Goal: Transaction & Acquisition: Purchase product/service

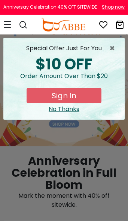
scroll to position [875, 0]
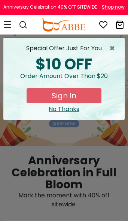
click at [69, 95] on button "Sign In" at bounding box center [64, 95] width 75 height 15
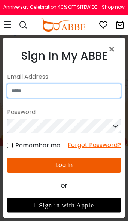
click at [71, 93] on input "email" at bounding box center [64, 91] width 114 height 14
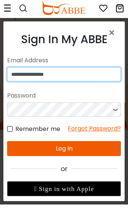
type input "**********"
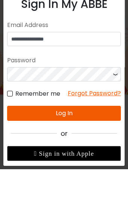
click at [74, 115] on button "Log In" at bounding box center [64, 113] width 114 height 15
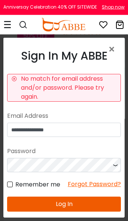
scroll to position [1563, 0]
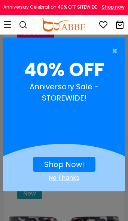
scroll to position [2320, 0]
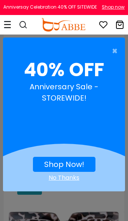
click at [119, 51] on span "×" at bounding box center [116, 51] width 9 height 15
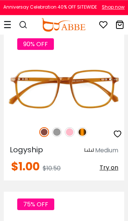
scroll to position [4227, 0]
click at [66, 134] on img at bounding box center [70, 132] width 10 height 10
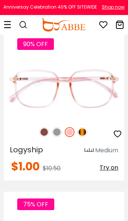
click at [42, 131] on img at bounding box center [44, 132] width 10 height 10
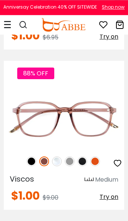
scroll to position [7423, 0]
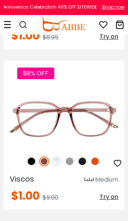
click at [95, 156] on img at bounding box center [95, 161] width 10 height 10
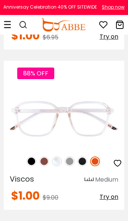
click at [69, 156] on img at bounding box center [70, 161] width 10 height 10
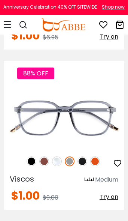
click at [83, 156] on img at bounding box center [83, 161] width 10 height 10
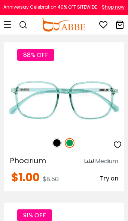
click at [56, 138] on img at bounding box center [57, 143] width 10 height 10
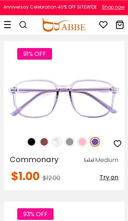
scroll to position [7923, 0]
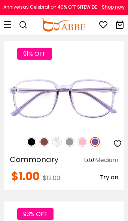
click at [81, 137] on img at bounding box center [83, 142] width 10 height 10
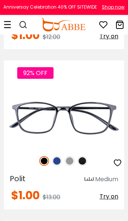
scroll to position [9025, 0]
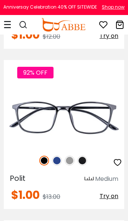
click at [56, 156] on img at bounding box center [57, 161] width 10 height 10
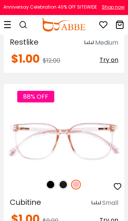
click at [63, 180] on img at bounding box center [64, 185] width 10 height 10
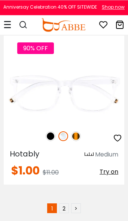
scroll to position [9530, 0]
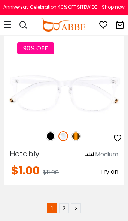
click at [75, 131] on img at bounding box center [76, 136] width 10 height 10
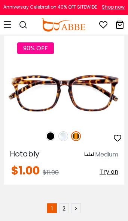
click at [66, 203] on link "2" at bounding box center [64, 208] width 10 height 10
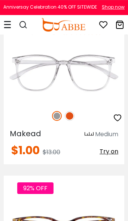
scroll to position [891, 0]
click at [71, 117] on img at bounding box center [70, 116] width 10 height 10
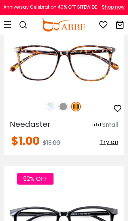
click at [63, 107] on img at bounding box center [64, 107] width 10 height 10
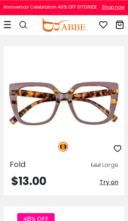
scroll to position [5683, 0]
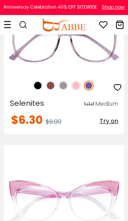
click at [49, 84] on img at bounding box center [51, 86] width 10 height 10
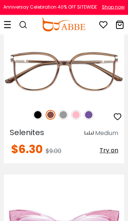
scroll to position [6979, 0]
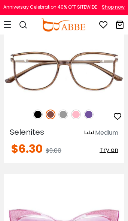
click at [65, 114] on img at bounding box center [64, 115] width 10 height 10
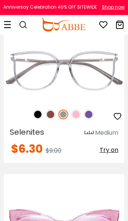
click at [78, 116] on img at bounding box center [76, 115] width 10 height 10
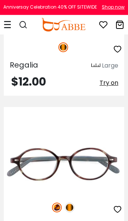
scroll to position [7832, 0]
